Goal: Transaction & Acquisition: Purchase product/service

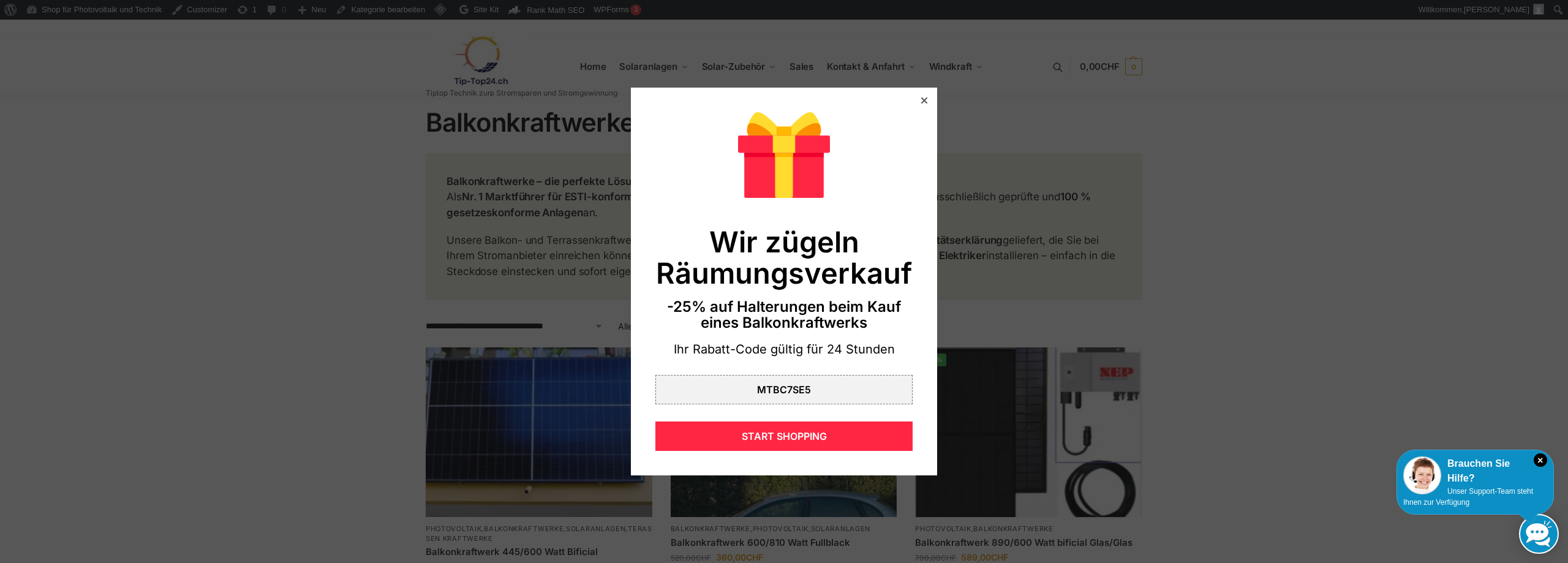
click at [921, 99] on icon at bounding box center [924, 100] width 6 height 6
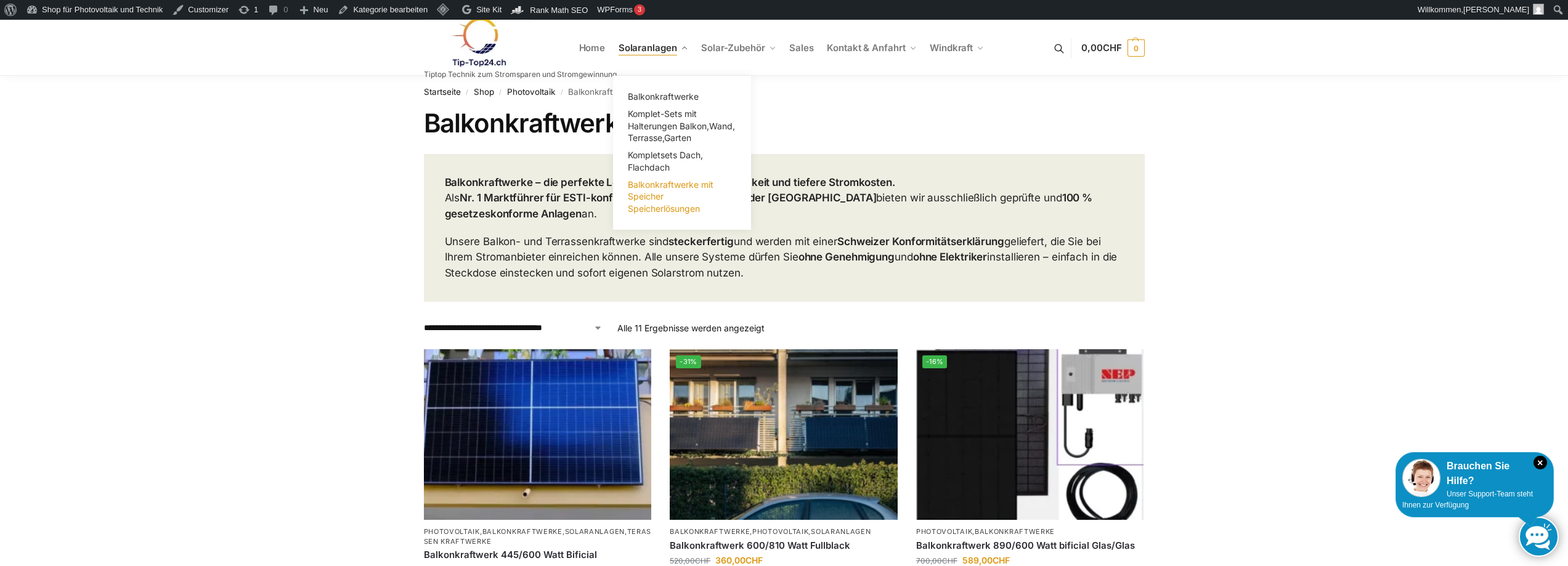
click at [650, 191] on span "Balkonkraftwerke mit Speicher Speicherlösungen" at bounding box center [670, 197] width 86 height 34
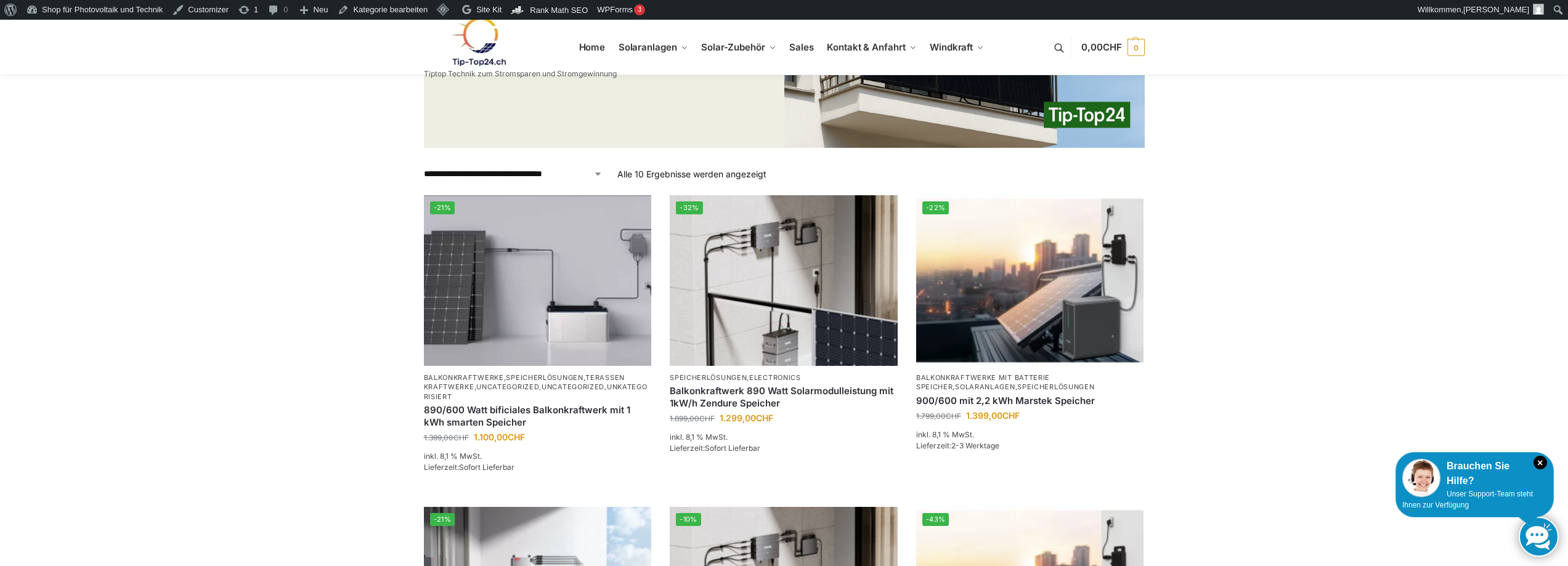
scroll to position [492, 0]
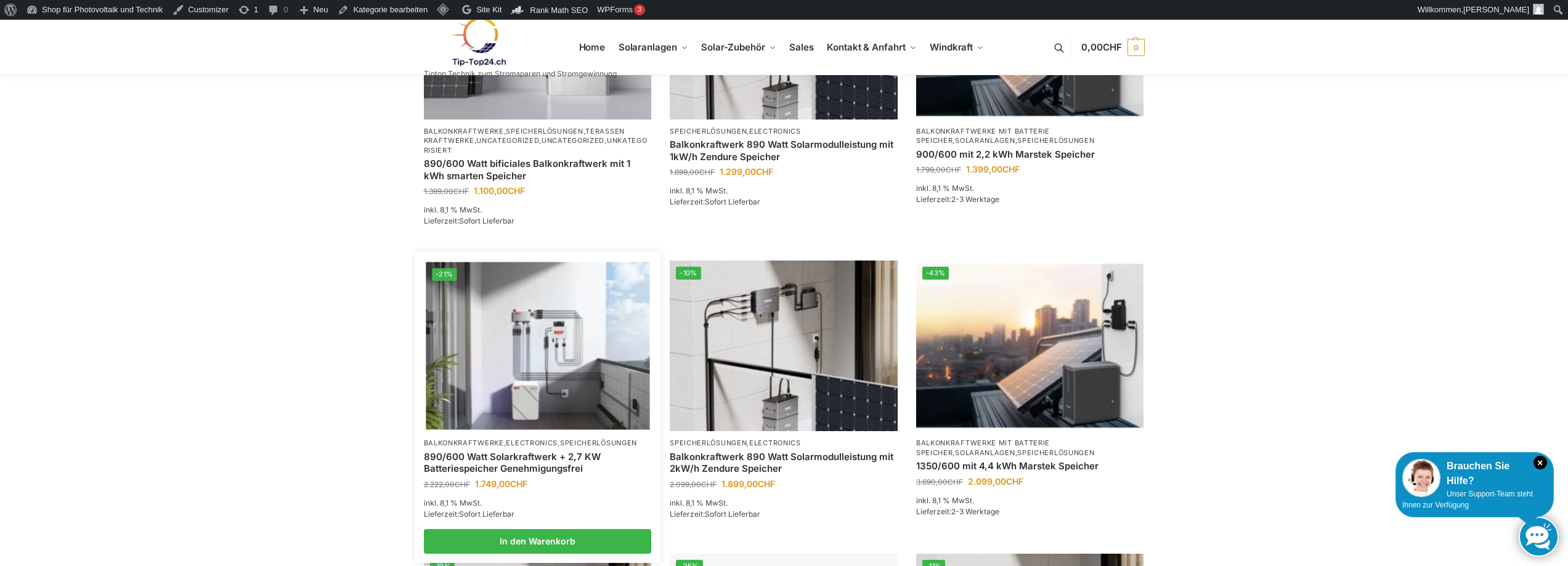
click at [467, 468] on link "890/600 Watt Solarkraftwerk + 2,7 KW Batteriespeicher Genehmigungsfrei" at bounding box center [538, 462] width 228 height 24
